Goal: Information Seeking & Learning: Understand process/instructions

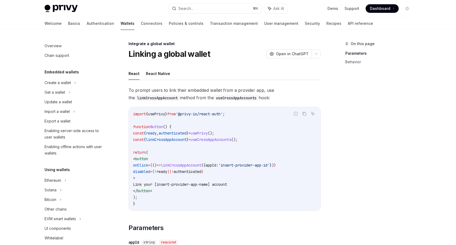
scroll to position [281, 0]
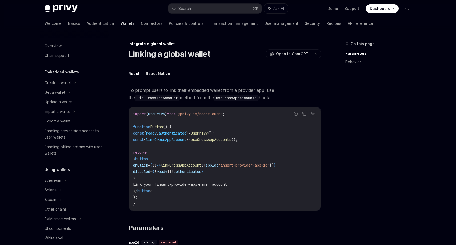
scroll to position [281, 0]
